Goal: Task Accomplishment & Management: Manage account settings

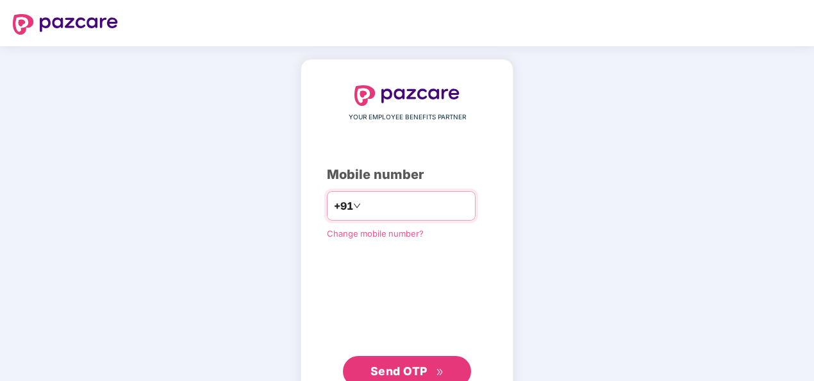
click at [371, 204] on input "number" at bounding box center [415, 205] width 105 height 21
type input "**********"
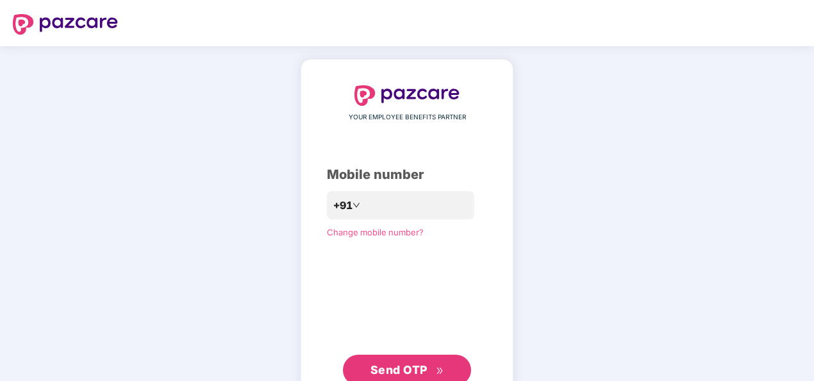
click at [413, 361] on span "Send OTP" at bounding box center [407, 370] width 74 height 18
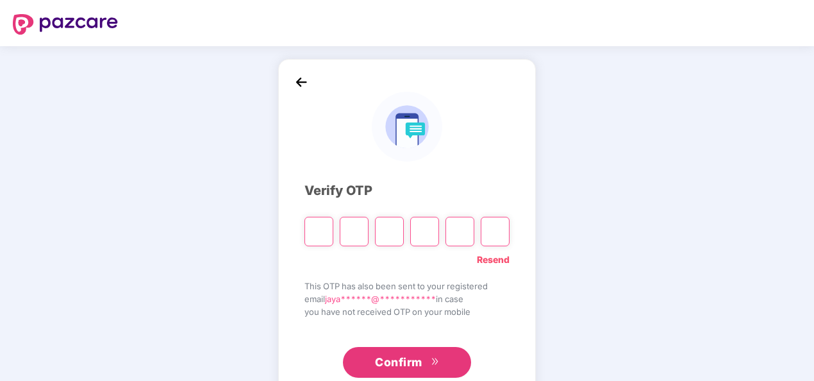
click at [317, 229] on input "Please enter verification code. Digit 1" at bounding box center [318, 231] width 29 height 29
type input "*"
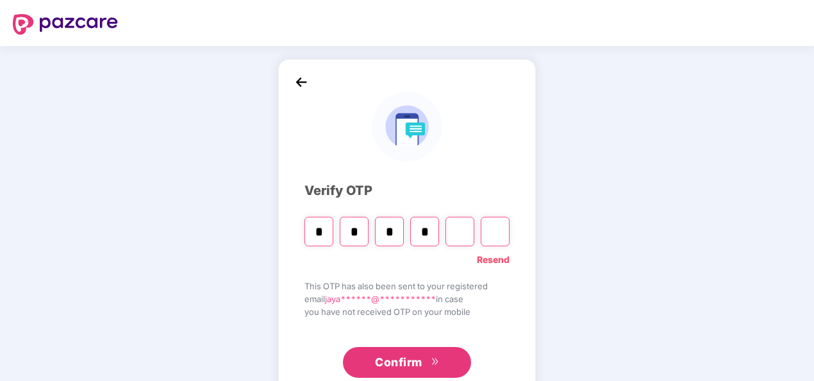
type input "*"
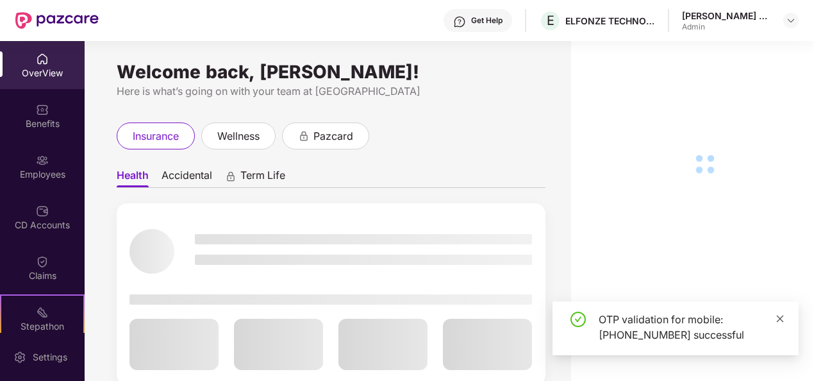
click at [779, 319] on icon "close" at bounding box center [780, 318] width 7 height 7
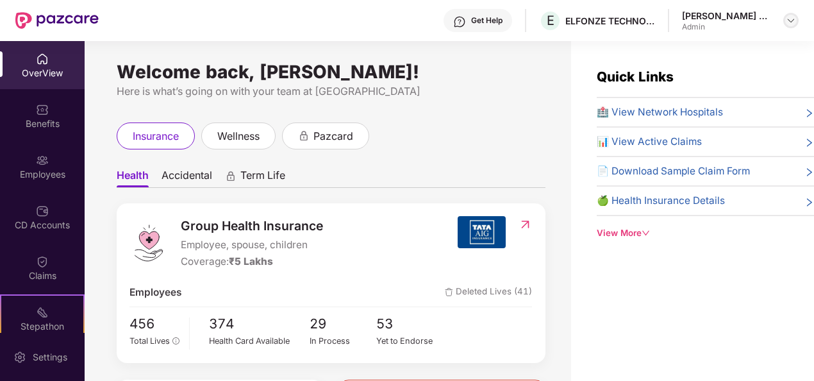
click at [791, 22] on img at bounding box center [791, 20] width 10 height 10
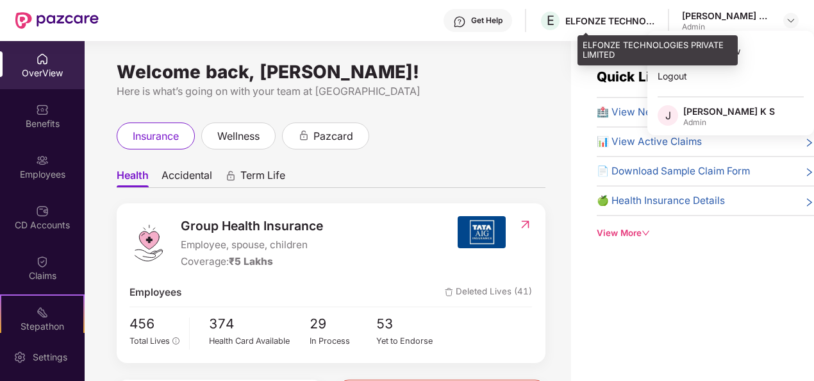
click at [655, 19] on div "ELFONZE TECHNOLOGIES PRIVATE LIMITED" at bounding box center [610, 21] width 90 height 12
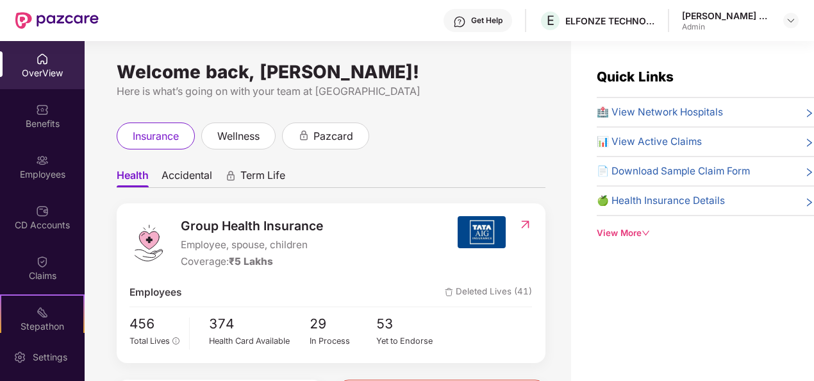
click at [497, 113] on div "Welcome back, Jayanth K S! Here is what’s going on with your team at Pazcare in…" at bounding box center [328, 218] width 486 height 355
click at [785, 24] on div at bounding box center [790, 20] width 15 height 15
click at [792, 17] on img at bounding box center [791, 20] width 10 height 10
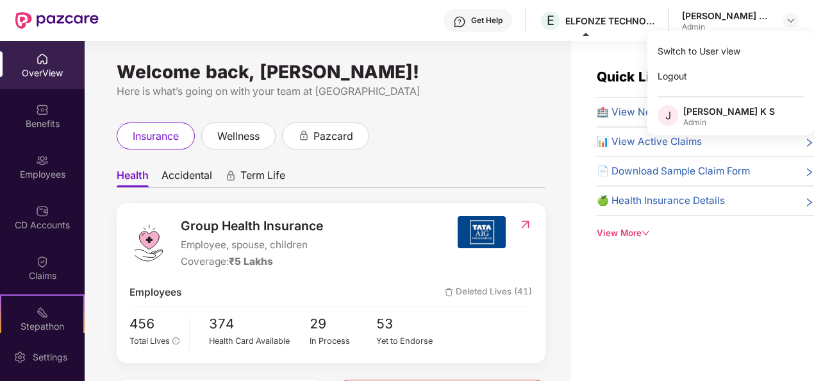
click at [469, 74] on div "Welcome back, Jayanth K S!" at bounding box center [331, 72] width 429 height 10
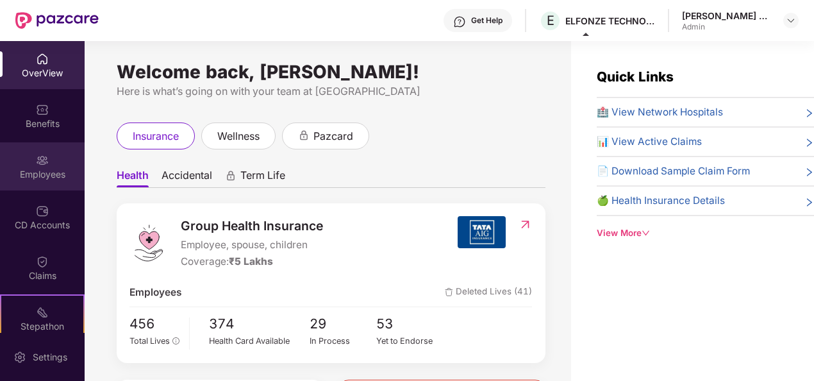
click at [30, 160] on div "Employees" at bounding box center [42, 166] width 85 height 48
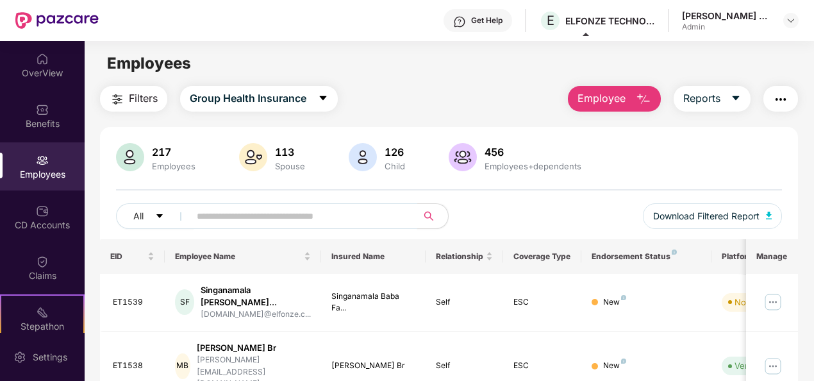
click at [243, 220] on input "text" at bounding box center [298, 215] width 203 height 19
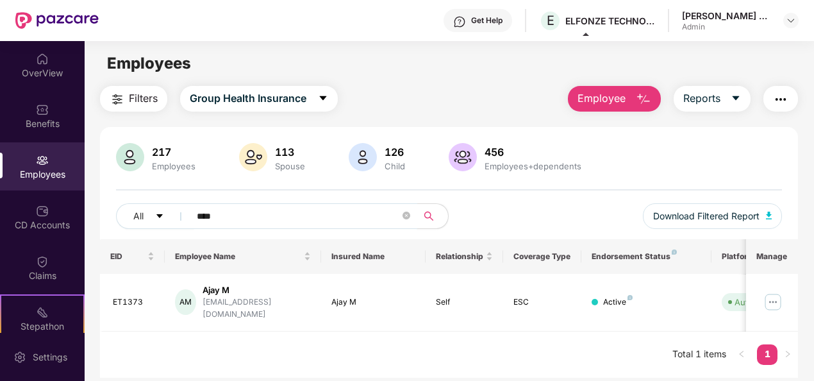
type input "****"
click at [281, 294] on div "Ajay M" at bounding box center [257, 290] width 108 height 12
click at [224, 292] on div "Ajay M" at bounding box center [257, 290] width 108 height 12
click at [769, 294] on img at bounding box center [773, 302] width 21 height 21
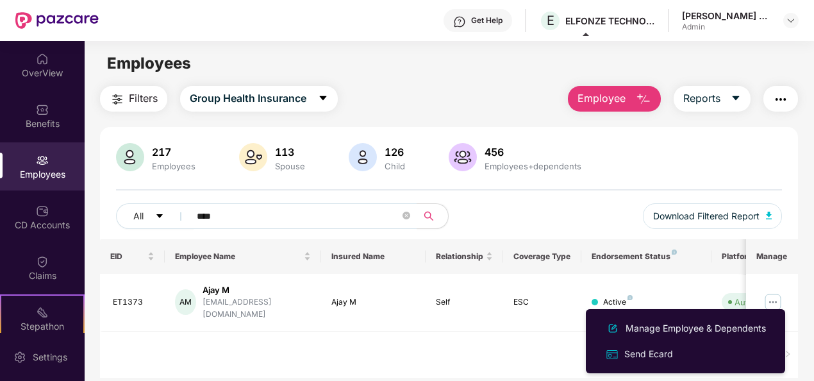
click at [441, 337] on div "EID Employee Name Insured Name Relationship Coverage Type Endorsement Status Pl…" at bounding box center [449, 308] width 699 height 138
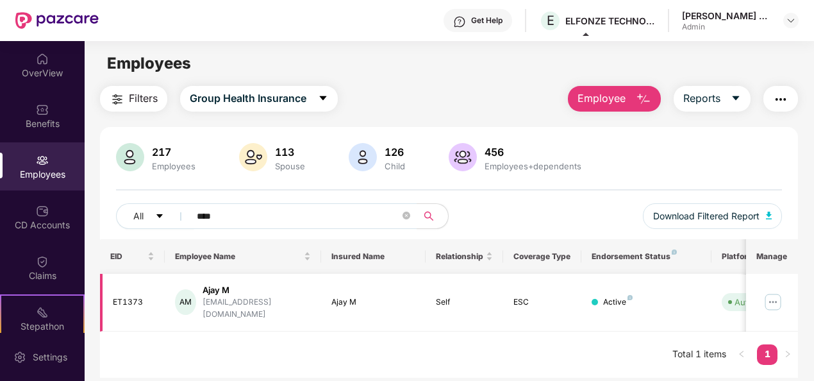
click at [228, 286] on div "Ajay M" at bounding box center [257, 290] width 108 height 12
drag, startPoint x: 296, startPoint y: 349, endPoint x: 493, endPoint y: 349, distance: 196.8
click at [493, 349] on div "EID Employee Name Insured Name Relationship Coverage Type Endorsement Status Pl…" at bounding box center [449, 308] width 699 height 138
click at [777, 295] on img at bounding box center [773, 302] width 21 height 21
click at [499, 338] on div "EID Employee Name Insured Name Relationship Coverage Type Endorsement Status Pl…" at bounding box center [449, 308] width 699 height 138
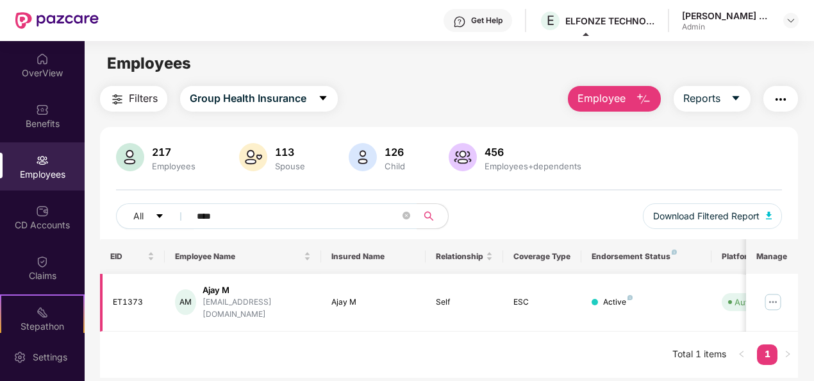
click at [201, 286] on div "AM Ajay M ajay.m@elfonze.com" at bounding box center [243, 302] width 136 height 37
drag, startPoint x: 201, startPoint y: 286, endPoint x: 222, endPoint y: 295, distance: 22.4
click at [222, 295] on div "Ajay M" at bounding box center [257, 290] width 108 height 12
drag, startPoint x: 351, startPoint y: 296, endPoint x: 225, endPoint y: 280, distance: 127.3
click at [225, 280] on tr "ET1373 AM Ajay M ajay.m@elfonze.com Ajay M Self ESC Active Auto Verified 25 Mar…" at bounding box center [516, 303] width 833 height 58
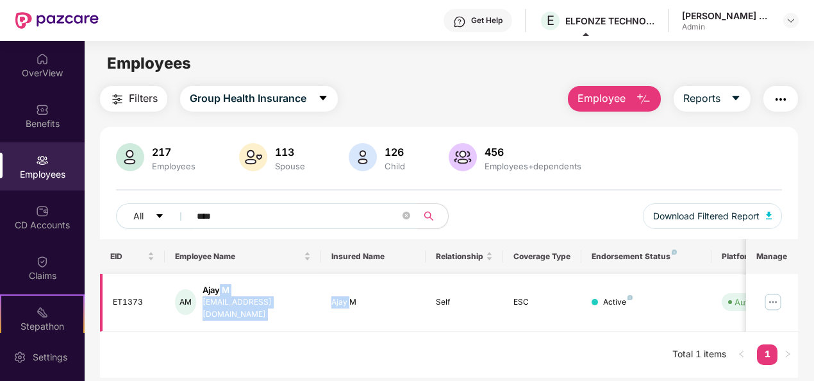
click at [225, 280] on td "AM Ajay M ajay.m@elfonze.com" at bounding box center [243, 303] width 156 height 58
click at [182, 301] on div "AM" at bounding box center [185, 302] width 21 height 26
click at [305, 348] on div "EID Employee Name Insured Name Relationship Coverage Type Endorsement Status Pl…" at bounding box center [449, 308] width 699 height 138
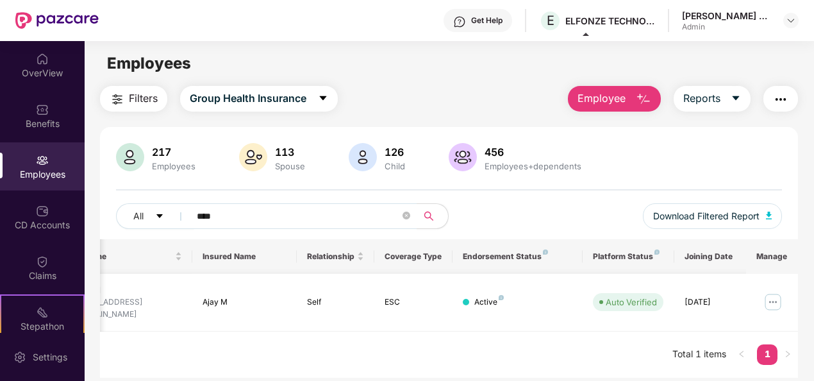
scroll to position [0, 133]
click at [777, 299] on img at bounding box center [773, 302] width 21 height 21
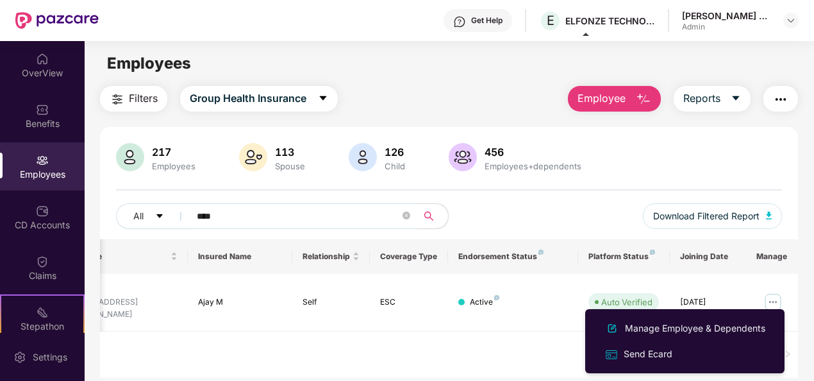
click at [520, 336] on div "EID Employee Name Insured Name Relationship Coverage Type Endorsement Status Pl…" at bounding box center [449, 308] width 699 height 138
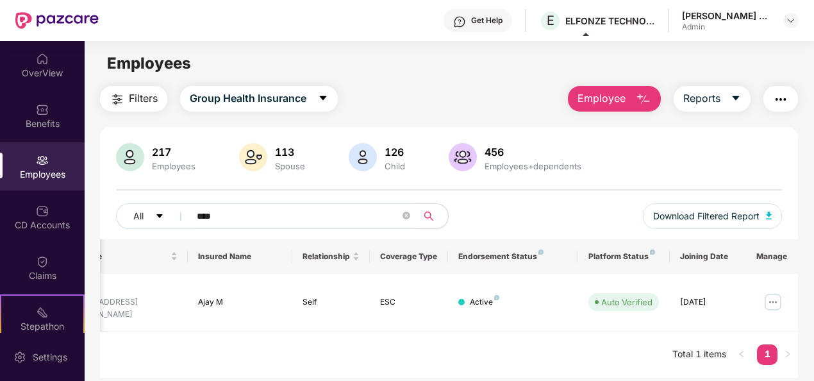
drag, startPoint x: 520, startPoint y: 336, endPoint x: 599, endPoint y: 325, distance: 79.6
click at [599, 325] on div "EID Employee Name Insured Name Relationship Coverage Type Endorsement Status Pl…" at bounding box center [449, 308] width 699 height 138
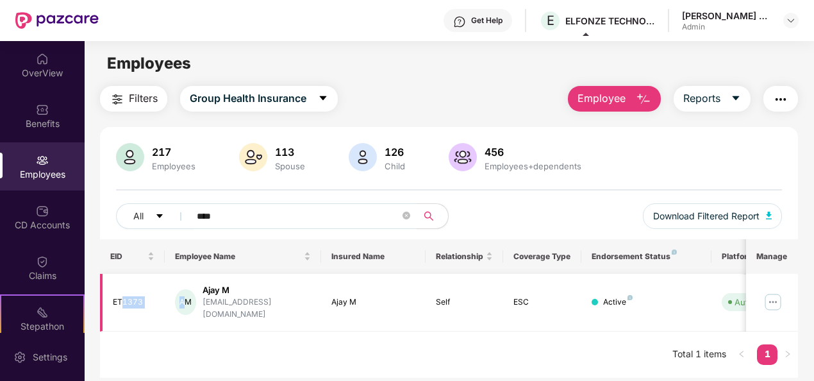
drag, startPoint x: 188, startPoint y: 296, endPoint x: 139, endPoint y: 297, distance: 49.4
click at [139, 297] on tr "ET1373 AM Ajay M ajay.m@elfonze.com Ajay M Self ESC Active Auto Verified 25 Mar…" at bounding box center [516, 303] width 833 height 58
click at [139, 297] on div "ET1373" at bounding box center [134, 302] width 42 height 12
click at [181, 327] on div "EID Employee Name Insured Name Relationship Coverage Type Endorsement Status Pl…" at bounding box center [449, 308] width 699 height 138
click at [218, 293] on div "Ajay M" at bounding box center [257, 290] width 108 height 12
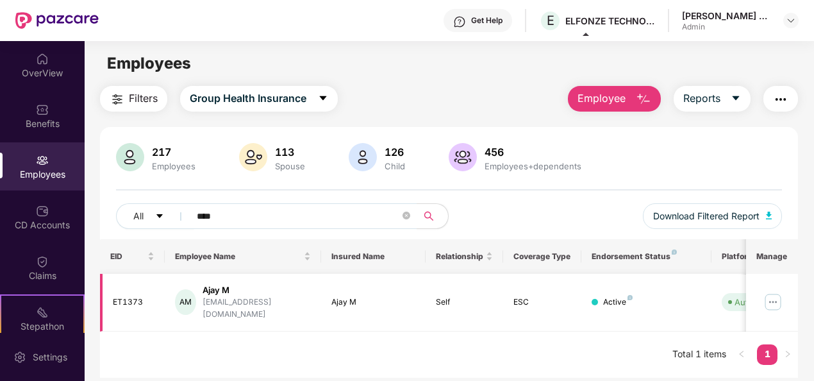
click at [349, 296] on div "Ajay M" at bounding box center [373, 302] width 84 height 12
drag, startPoint x: 127, startPoint y: 300, endPoint x: 178, endPoint y: 317, distance: 54.1
click at [178, 317] on td "AM Ajay M ajay.m@elfonze.com" at bounding box center [243, 303] width 156 height 58
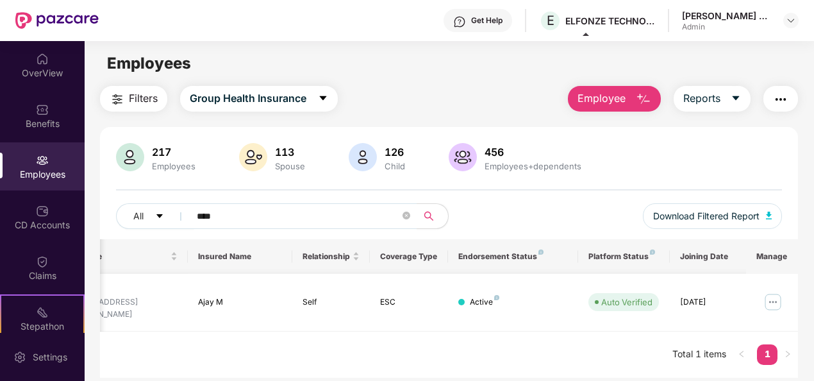
click at [698, 309] on td "25 Mar 2024" at bounding box center [709, 303] width 78 height 58
click at [772, 292] on img at bounding box center [773, 302] width 21 height 21
click at [501, 330] on div "EID Employee Name Insured Name Relationship Coverage Type Endorsement Status Pl…" at bounding box center [449, 308] width 699 height 138
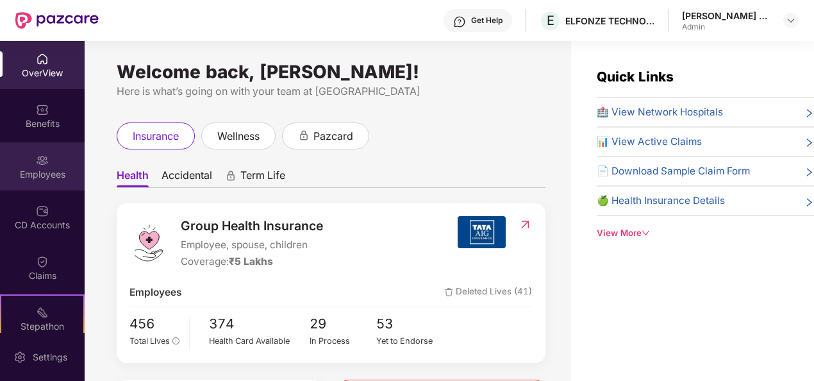
click at [38, 174] on div "Employees" at bounding box center [42, 174] width 85 height 13
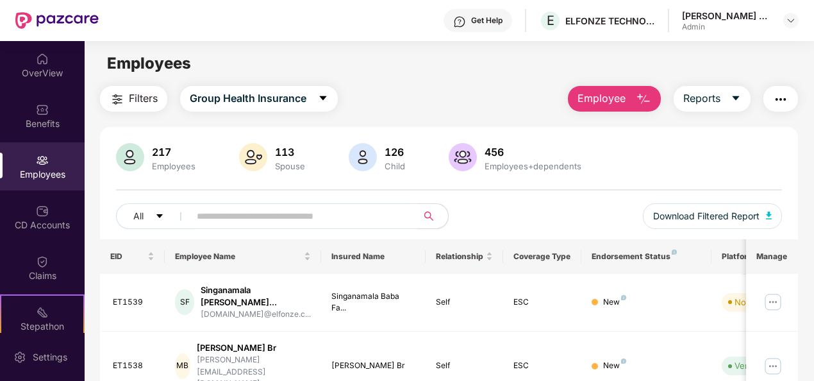
click at [208, 215] on input "text" at bounding box center [298, 215] width 203 height 19
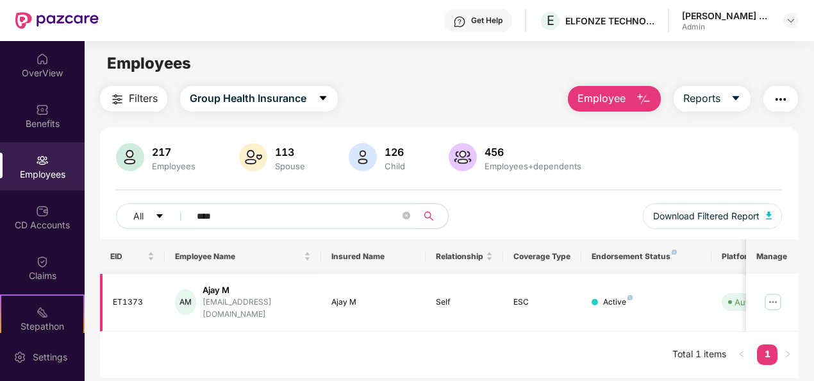
type input "****"
click at [226, 293] on div "Ajay M" at bounding box center [257, 290] width 108 height 12
click at [218, 292] on div "Ajay M" at bounding box center [257, 290] width 108 height 12
click at [180, 299] on div "AM" at bounding box center [185, 302] width 21 height 26
click at [119, 296] on div "ET1373" at bounding box center [134, 302] width 42 height 12
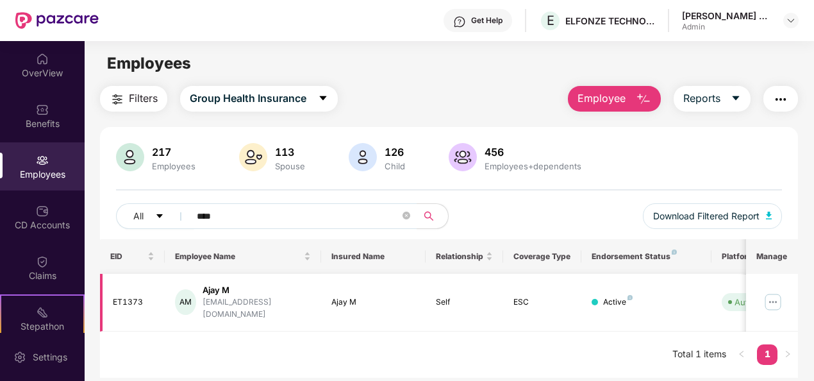
click at [331, 296] on div "Ajay M" at bounding box center [373, 302] width 84 height 12
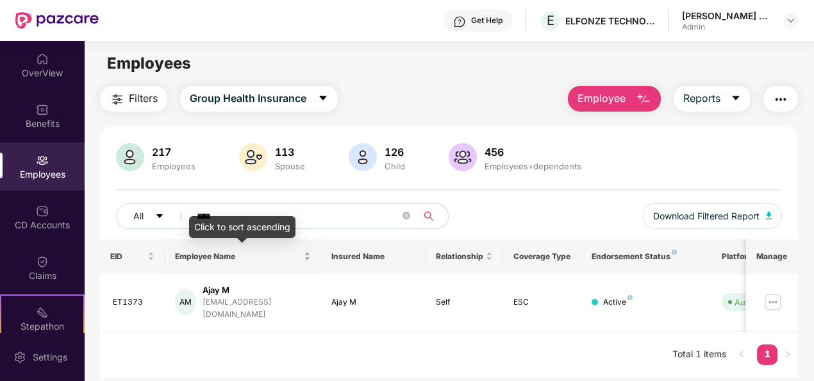
click at [310, 253] on div "Employee Name" at bounding box center [243, 256] width 136 height 12
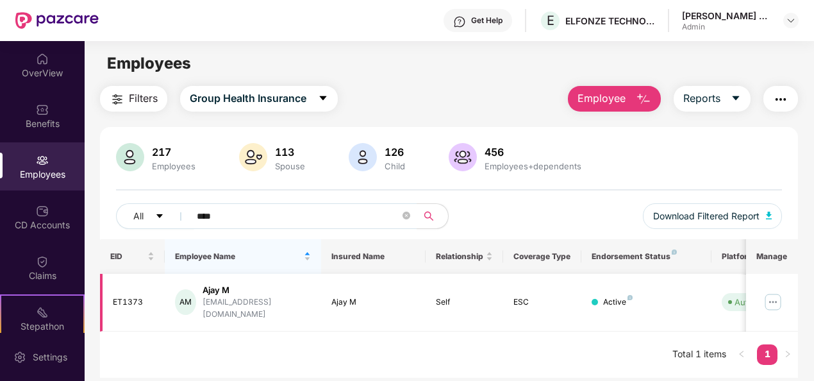
click at [224, 299] on div "ajay.m@elfonze.com" at bounding box center [257, 308] width 108 height 24
click at [178, 303] on div "AM" at bounding box center [185, 302] width 21 height 26
click at [232, 299] on div "ajay.m@elfonze.com" at bounding box center [257, 308] width 108 height 24
drag, startPoint x: 197, startPoint y: 292, endPoint x: 113, endPoint y: 309, distance: 85.6
click at [113, 309] on tr "ET1373 AM Ajay M ajay.m@elfonze.com Ajay M Self ESC Active Auto Verified 25 Mar…" at bounding box center [516, 303] width 833 height 58
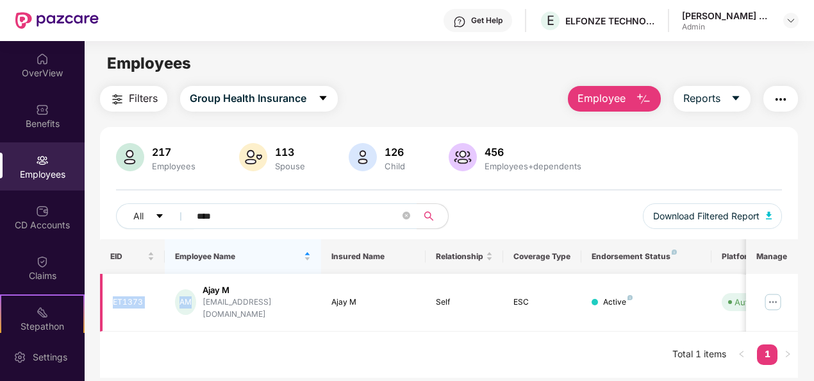
drag, startPoint x: 113, startPoint y: 309, endPoint x: 162, endPoint y: 315, distance: 49.1
click at [162, 315] on td "ET1373" at bounding box center [132, 303] width 65 height 58
click at [212, 303] on div "ajay.m@elfonze.com" at bounding box center [257, 308] width 108 height 24
click at [582, 351] on div "EID Employee Name Insured Name Relationship Coverage Type Endorsement Status Pl…" at bounding box center [449, 308] width 699 height 138
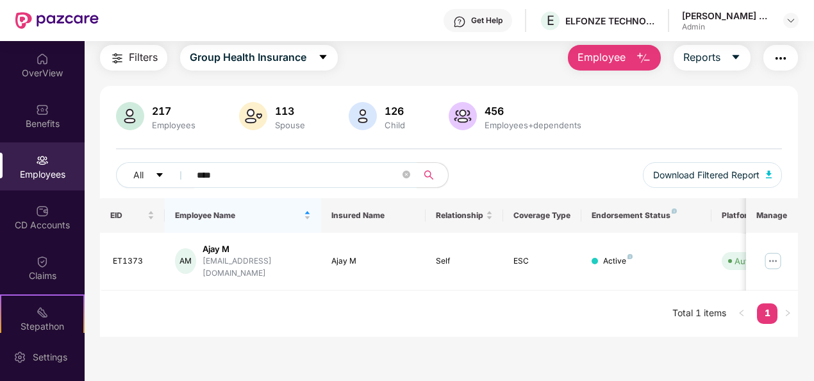
scroll to position [40, 0]
click at [773, 251] on img at bounding box center [773, 261] width 21 height 21
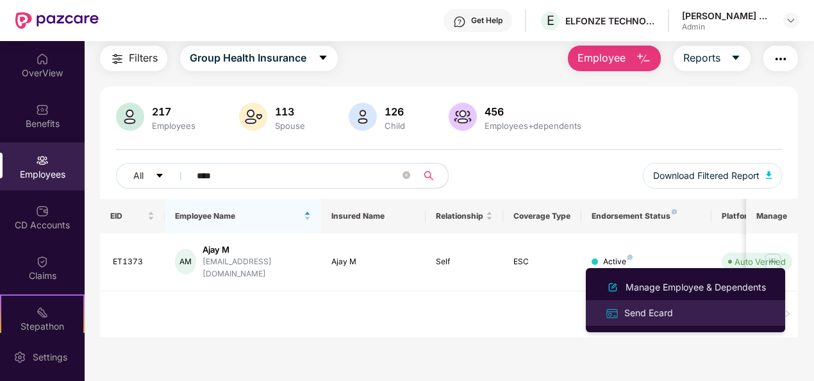
click at [642, 313] on div "Send Ecard" at bounding box center [649, 313] width 54 height 14
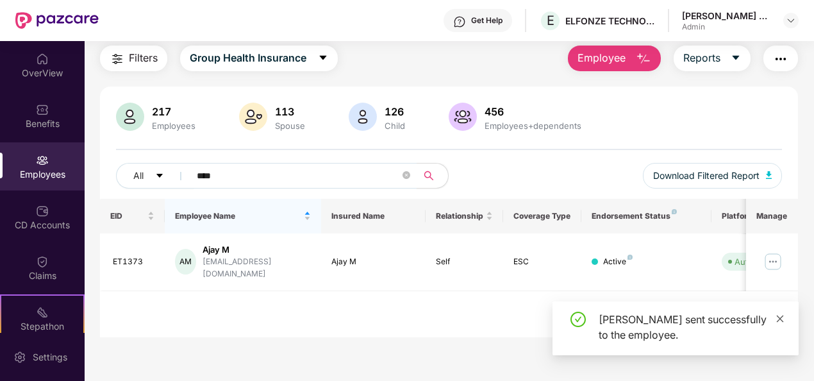
click at [782, 319] on icon "close" at bounding box center [780, 318] width 9 height 9
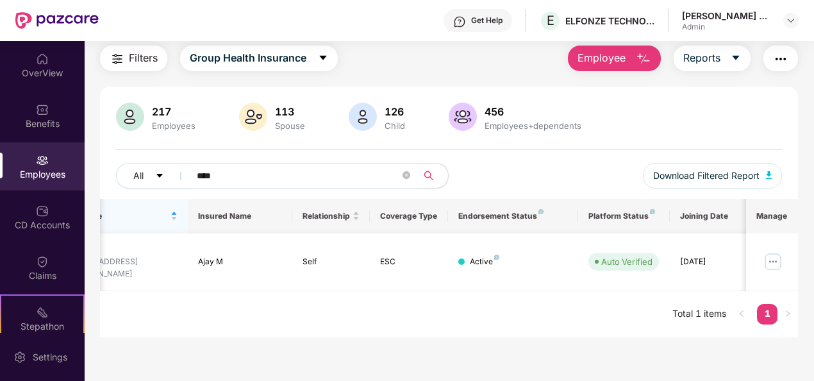
scroll to position [0, 0]
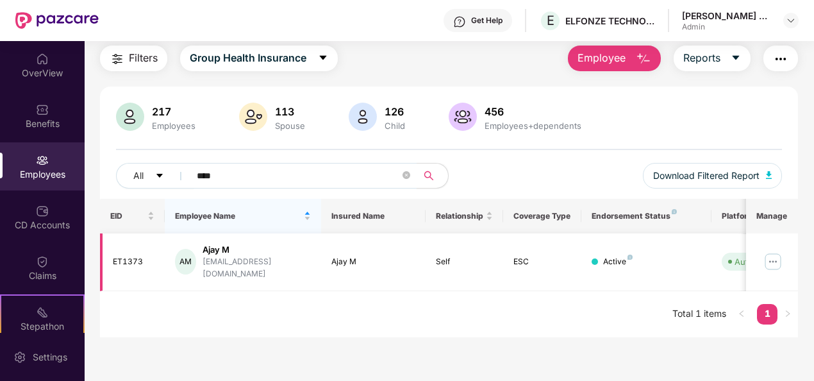
click at [122, 256] on div "ET1373" at bounding box center [134, 262] width 42 height 12
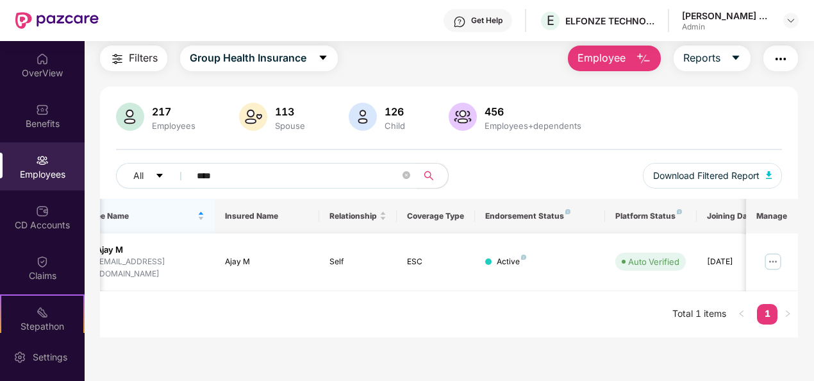
scroll to position [0, 133]
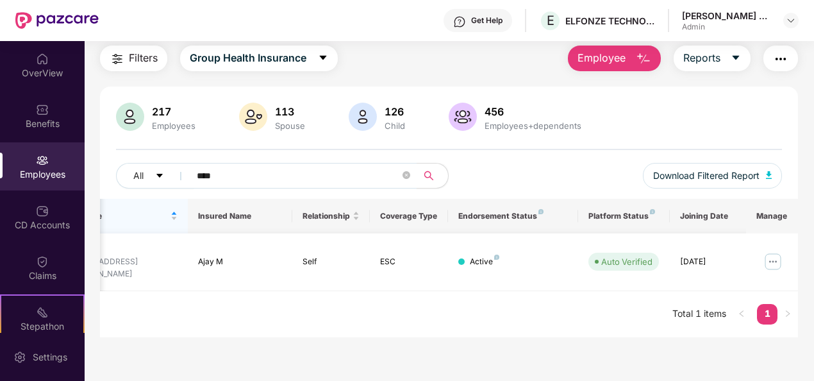
click at [774, 254] on img at bounding box center [773, 261] width 21 height 21
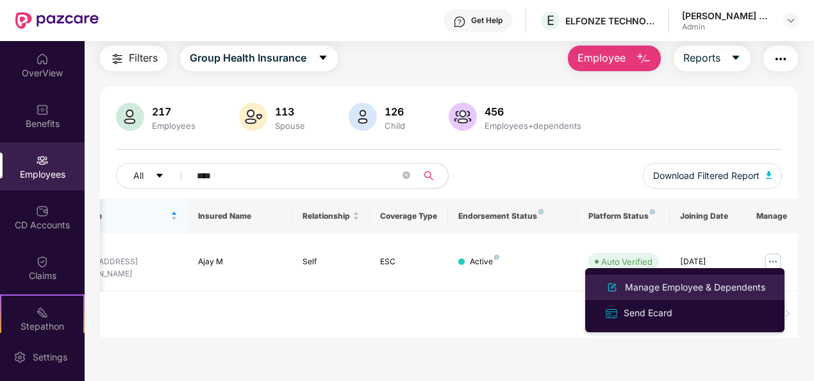
click at [754, 290] on div "Manage Employee & Dependents" at bounding box center [694, 287] width 145 height 14
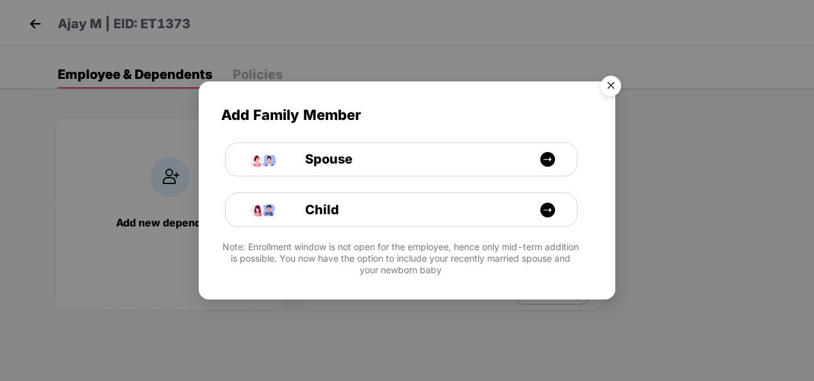
click at [606, 88] on img "Close" at bounding box center [611, 88] width 36 height 36
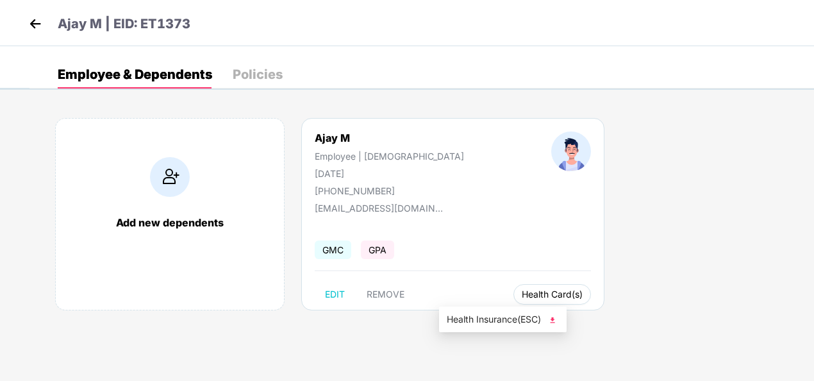
click at [522, 292] on span "Health Card(s)" at bounding box center [552, 294] width 61 height 6
click at [559, 315] on img at bounding box center [552, 319] width 13 height 13
click at [38, 21] on img at bounding box center [35, 23] width 19 height 19
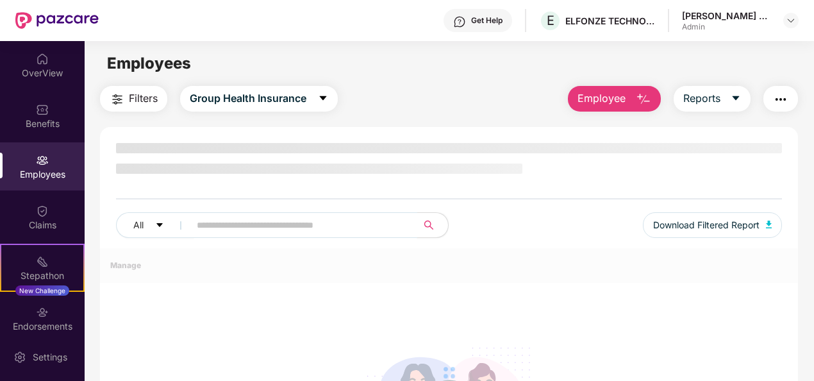
click at [233, 228] on input "text" at bounding box center [298, 224] width 203 height 19
type input "*********"
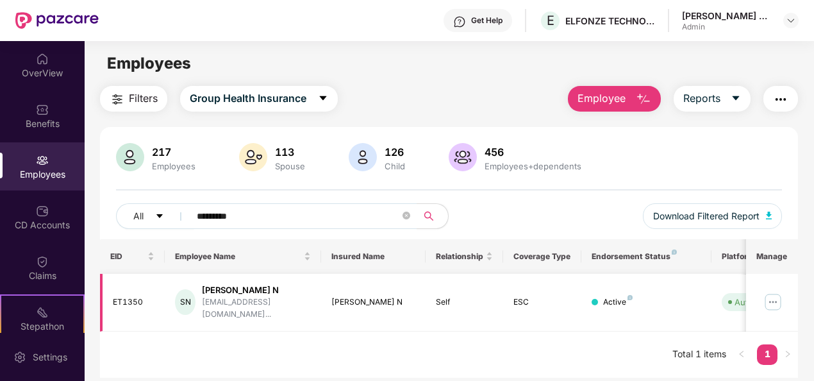
click at [431, 295] on td "Self" at bounding box center [465, 303] width 78 height 58
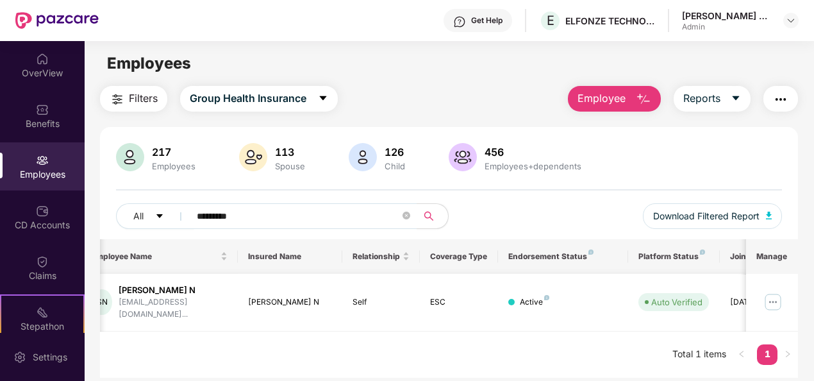
scroll to position [0, 133]
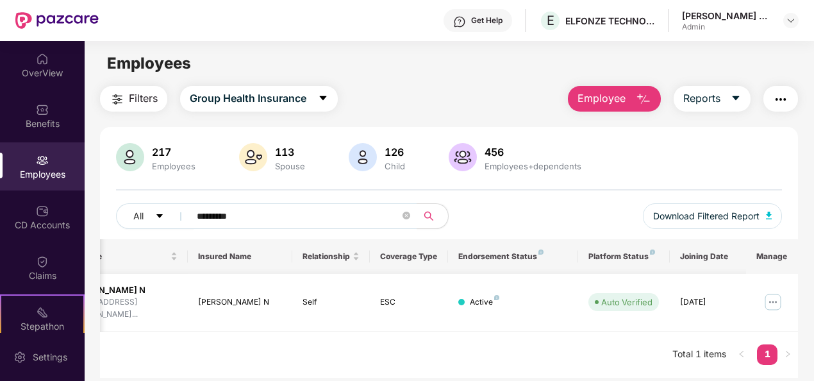
click at [772, 297] on img at bounding box center [773, 302] width 21 height 21
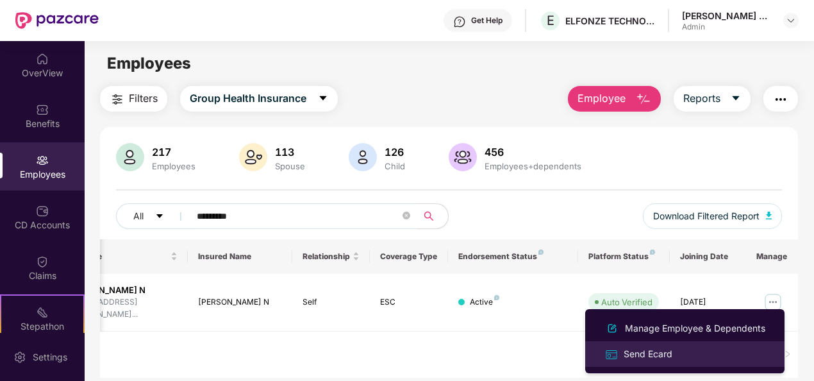
click at [669, 358] on div "Send Ecard" at bounding box center [648, 354] width 54 height 14
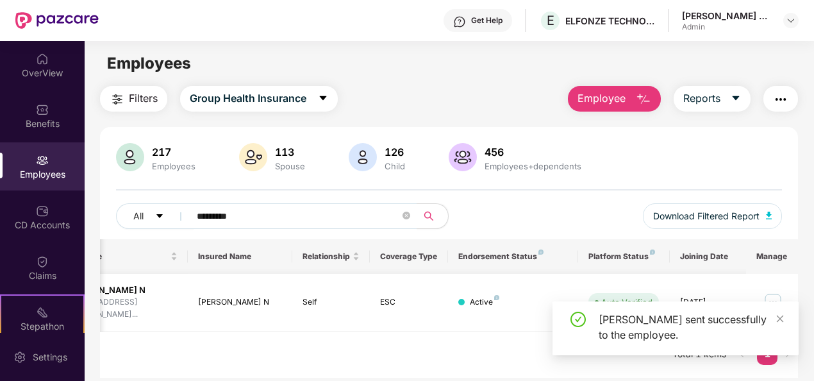
click at [522, 303] on td "Active" at bounding box center [513, 303] width 130 height 58
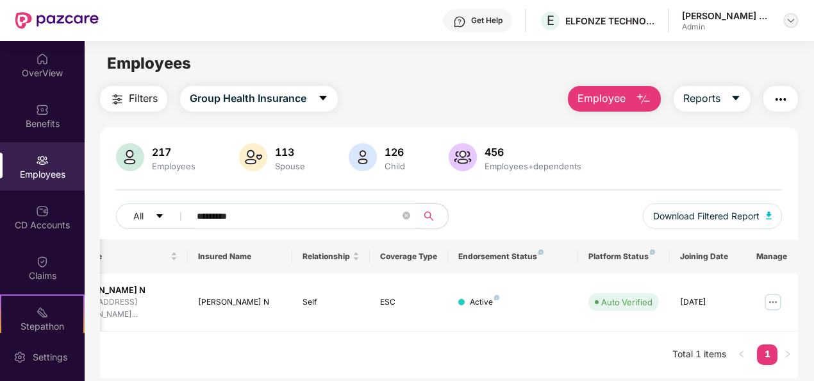
click at [793, 27] on div at bounding box center [790, 20] width 15 height 15
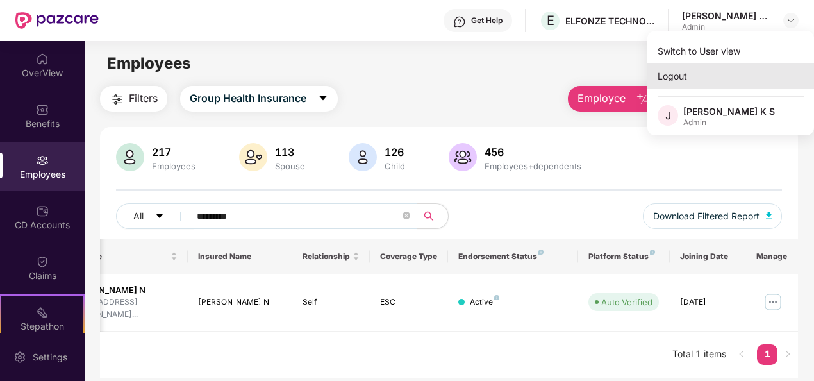
click at [689, 83] on div "Logout" at bounding box center [730, 75] width 167 height 25
